Goal: Information Seeking & Learning: Learn about a topic

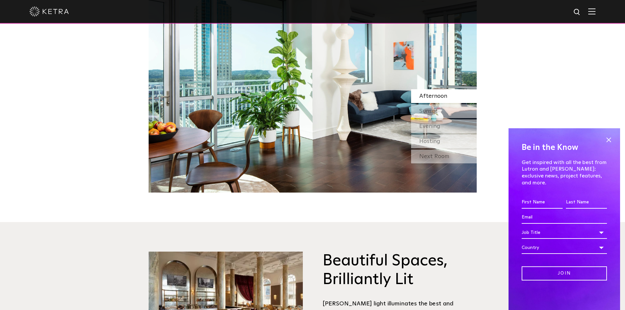
scroll to position [689, 0]
click at [440, 104] on div "Sunset" at bounding box center [444, 111] width 66 height 14
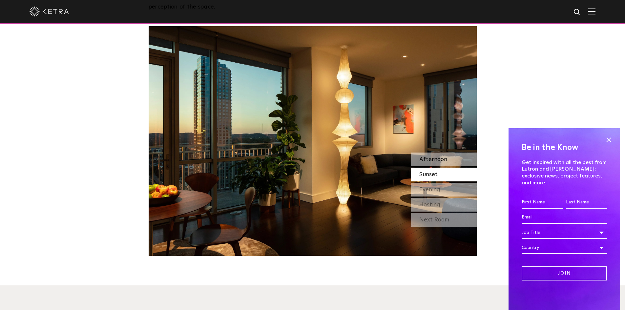
scroll to position [623, 0]
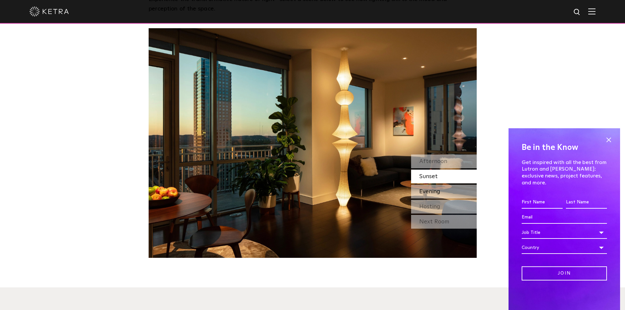
click at [434, 189] on span "Evening" at bounding box center [429, 192] width 21 height 6
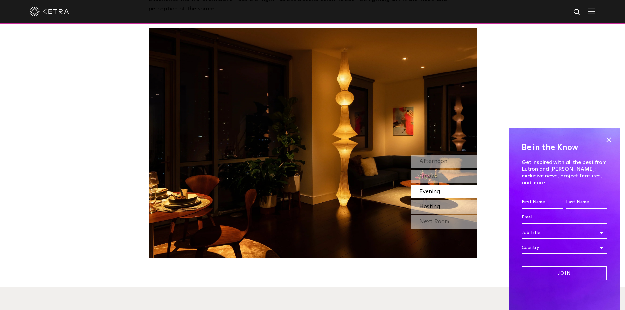
click at [437, 204] on span "Hosting" at bounding box center [429, 207] width 21 height 6
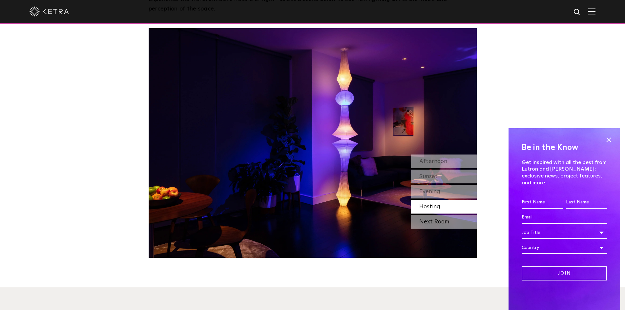
click at [443, 215] on div "Next Room" at bounding box center [444, 222] width 66 height 14
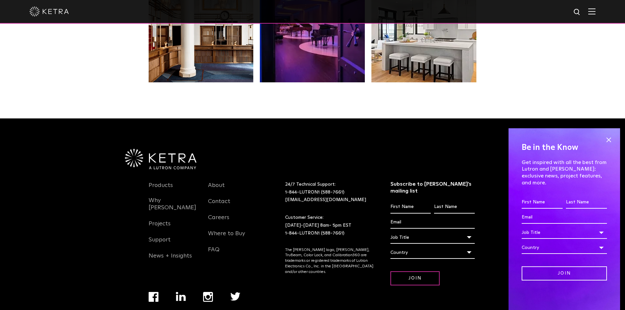
scroll to position [1379, 0]
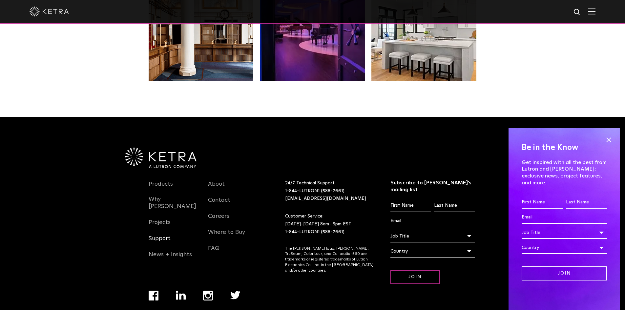
click at [161, 235] on link "Support" at bounding box center [160, 242] width 22 height 15
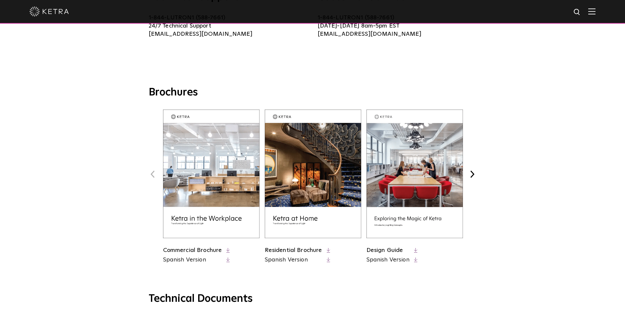
scroll to position [230, 0]
